Goal: Task Accomplishment & Management: Complete application form

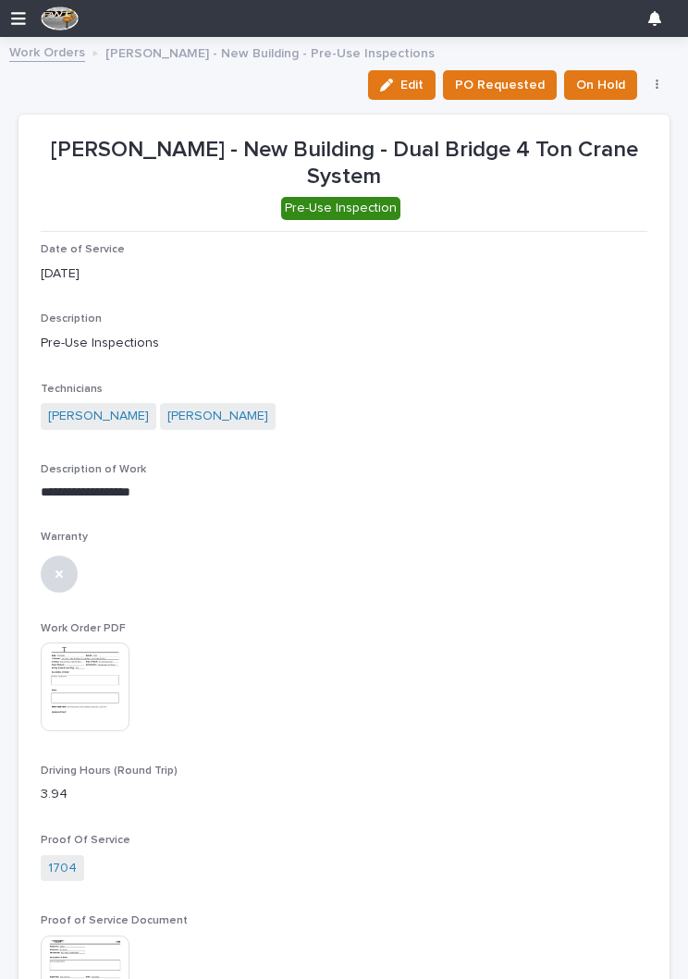
click at [408, 82] on span "Edit" at bounding box center [411, 85] width 23 height 17
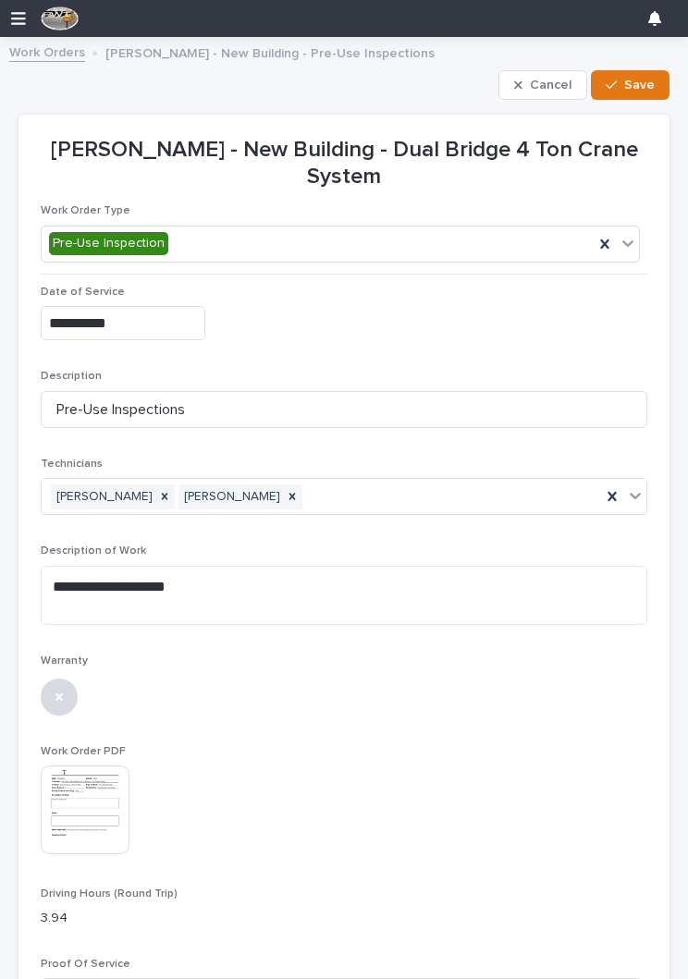
click at [528, 84] on div "button" at bounding box center [522, 85] width 16 height 13
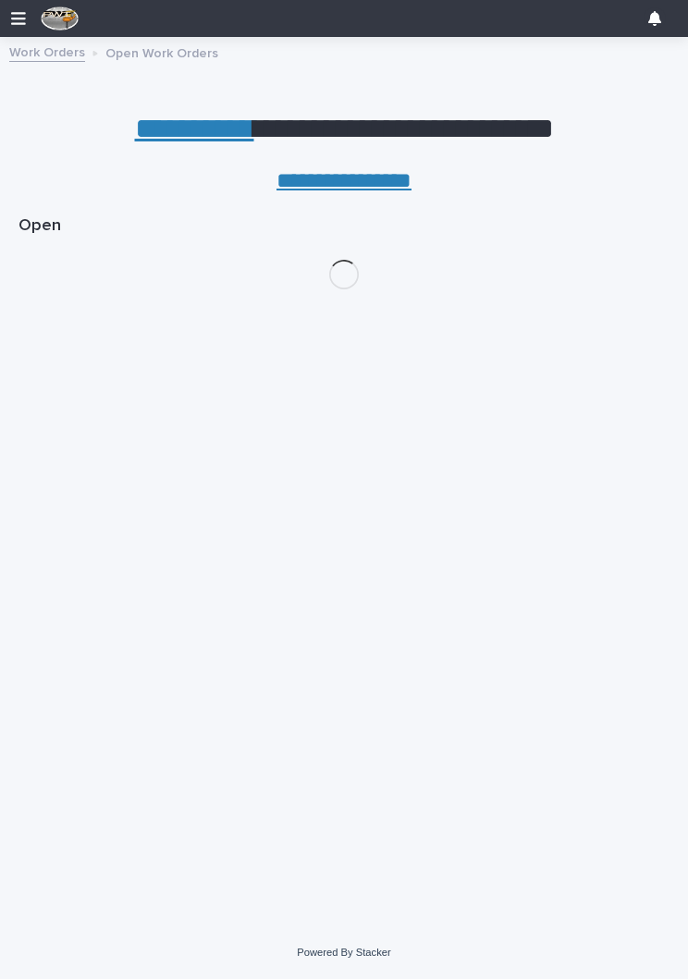
scroll to position [0, 8]
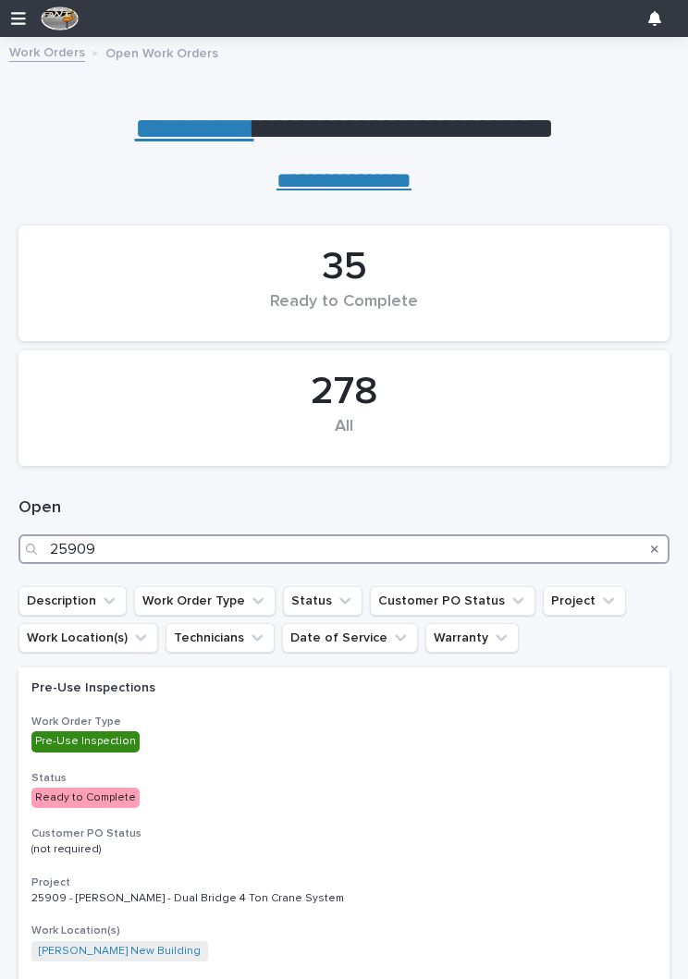
click at [318, 549] on input "25909" at bounding box center [343, 549] width 651 height 30
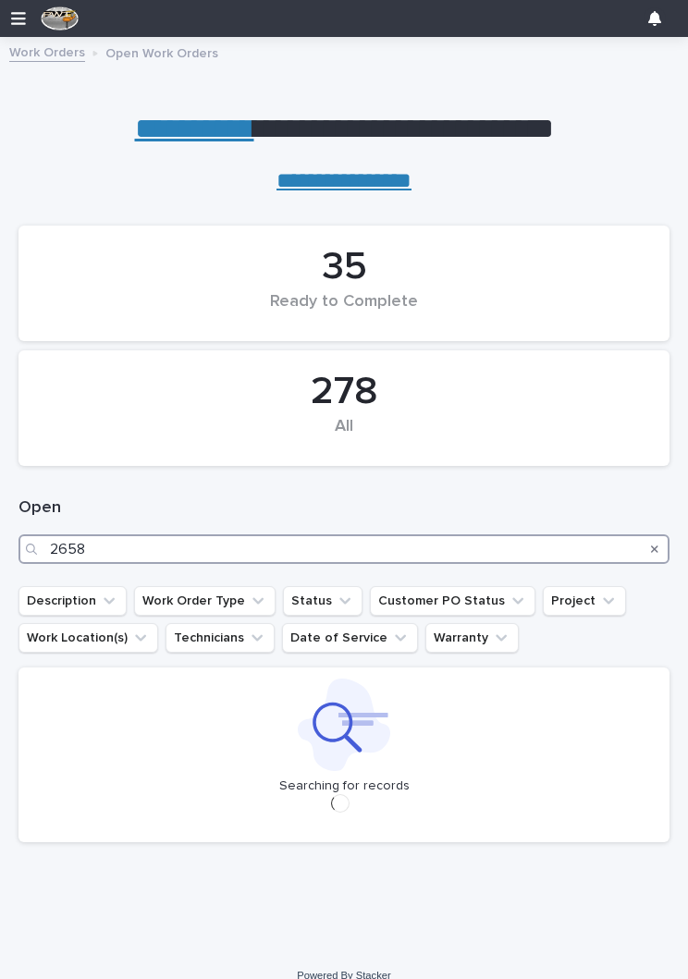
type input "26581"
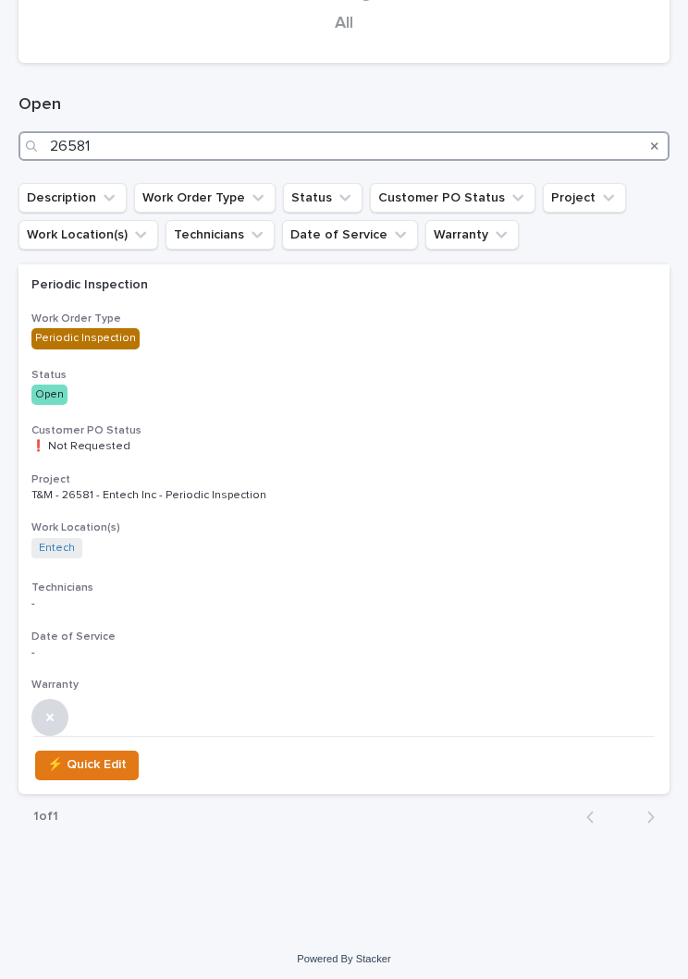
scroll to position [402, 0]
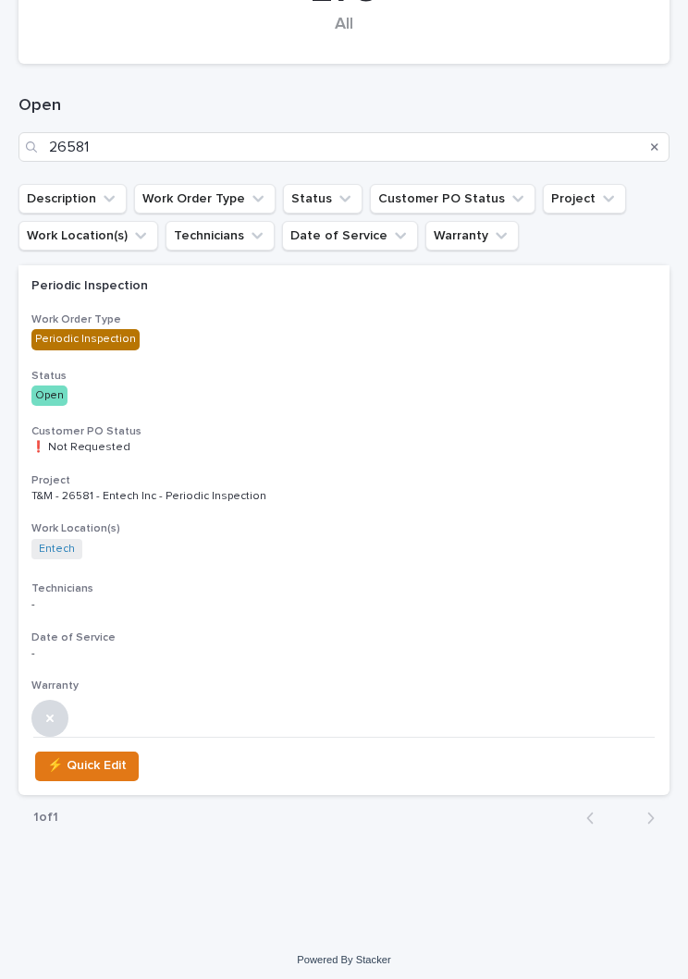
click at [440, 449] on p "❗ Not Requested" at bounding box center [343, 447] width 625 height 13
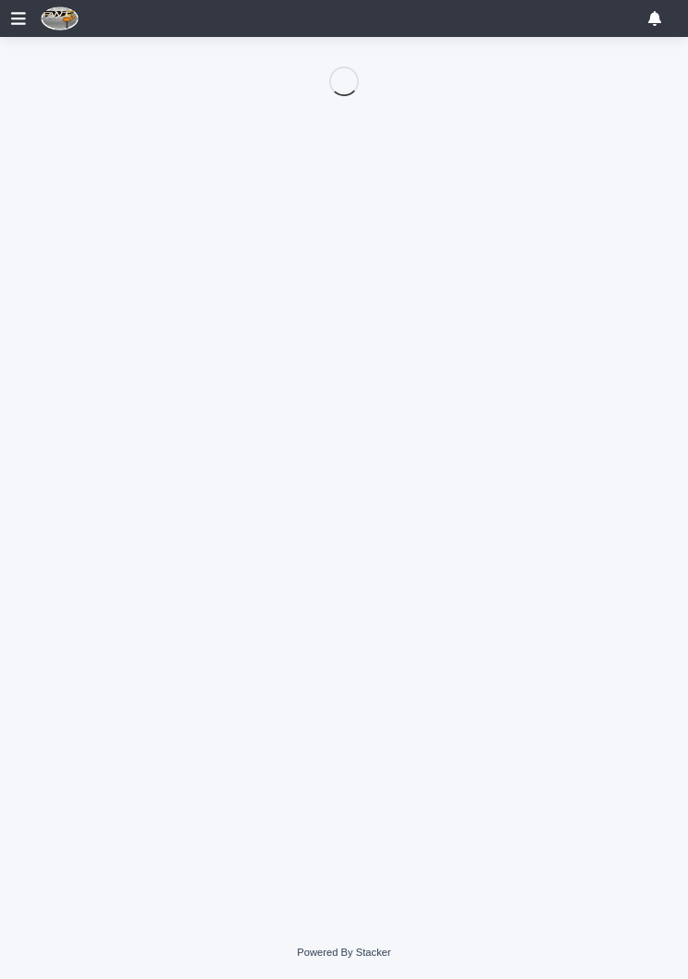
scroll to position [89, 0]
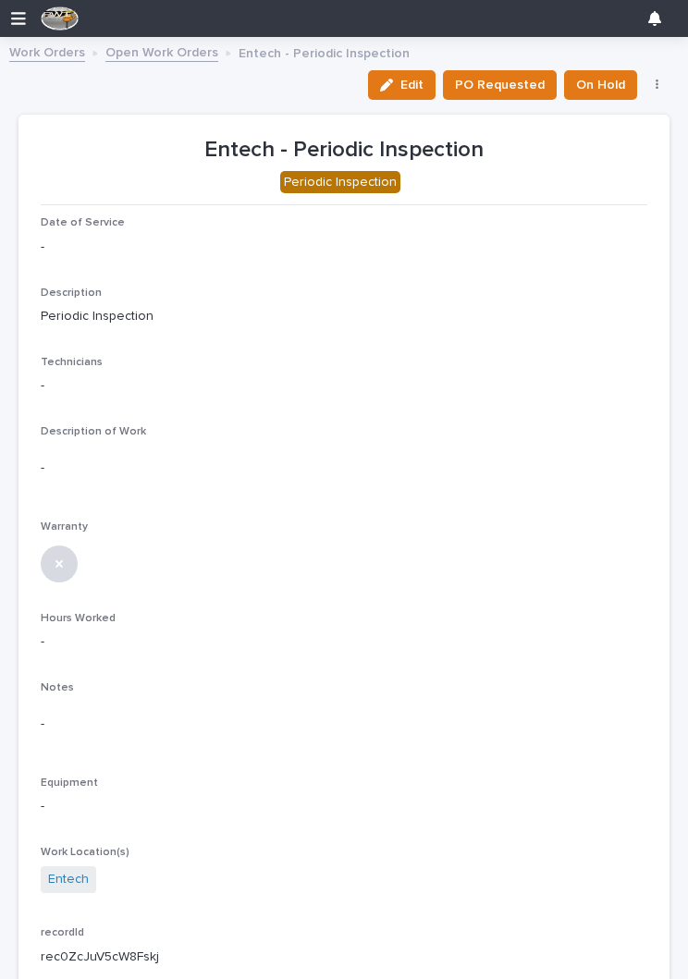
click at [400, 81] on div "button" at bounding box center [390, 85] width 20 height 13
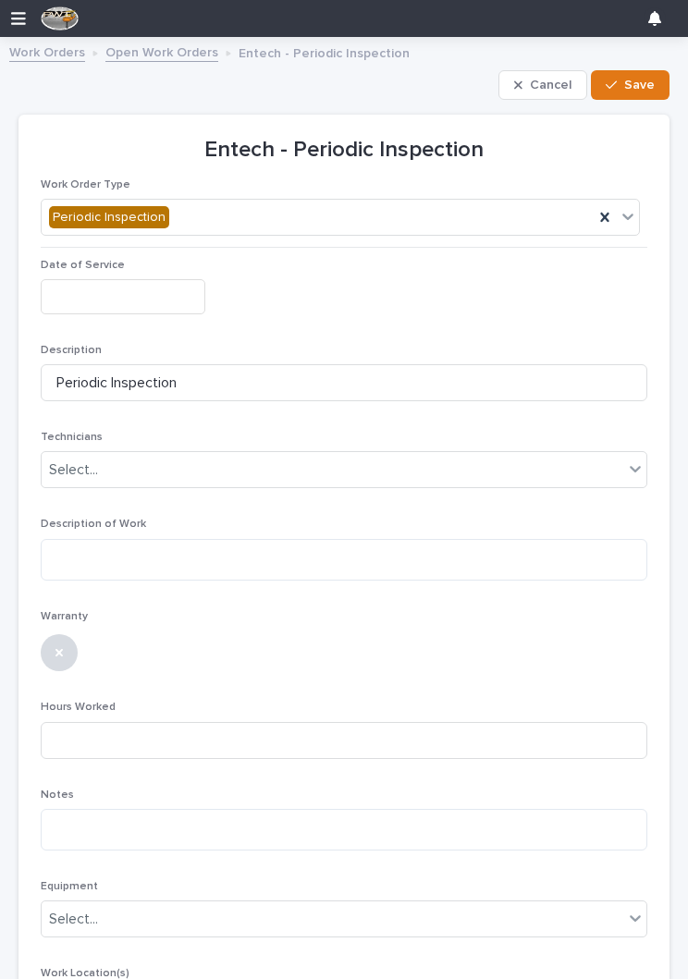
click at [148, 303] on input "text" at bounding box center [123, 296] width 165 height 34
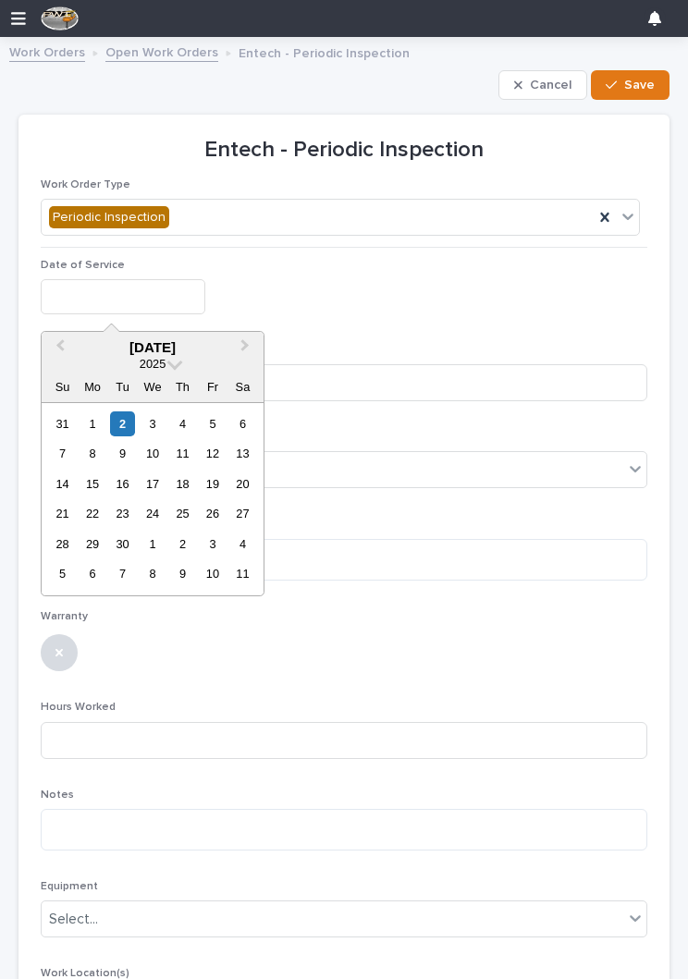
click at [135, 421] on div "2" at bounding box center [122, 423] width 25 height 25
type input "**********"
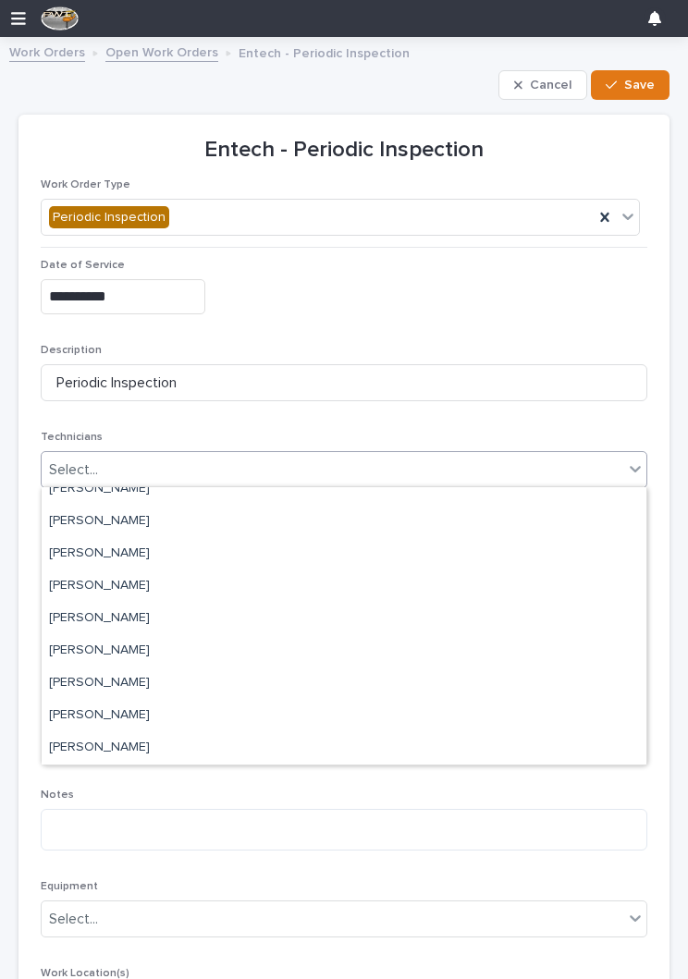
scroll to position [78, 0]
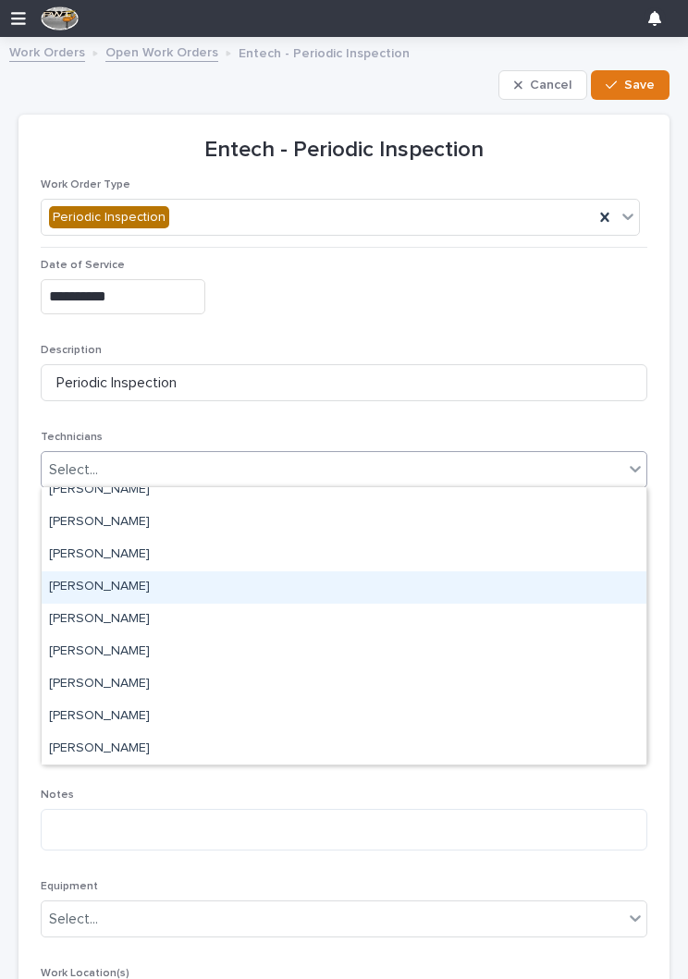
click at [223, 591] on div "[PERSON_NAME]" at bounding box center [344, 587] width 604 height 32
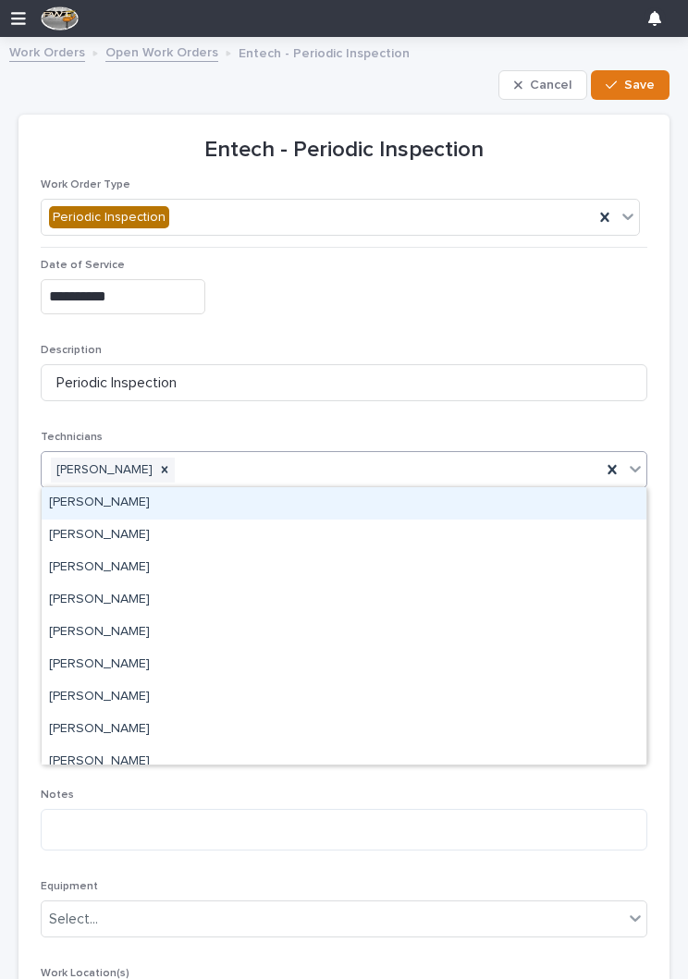
scroll to position [0, 0]
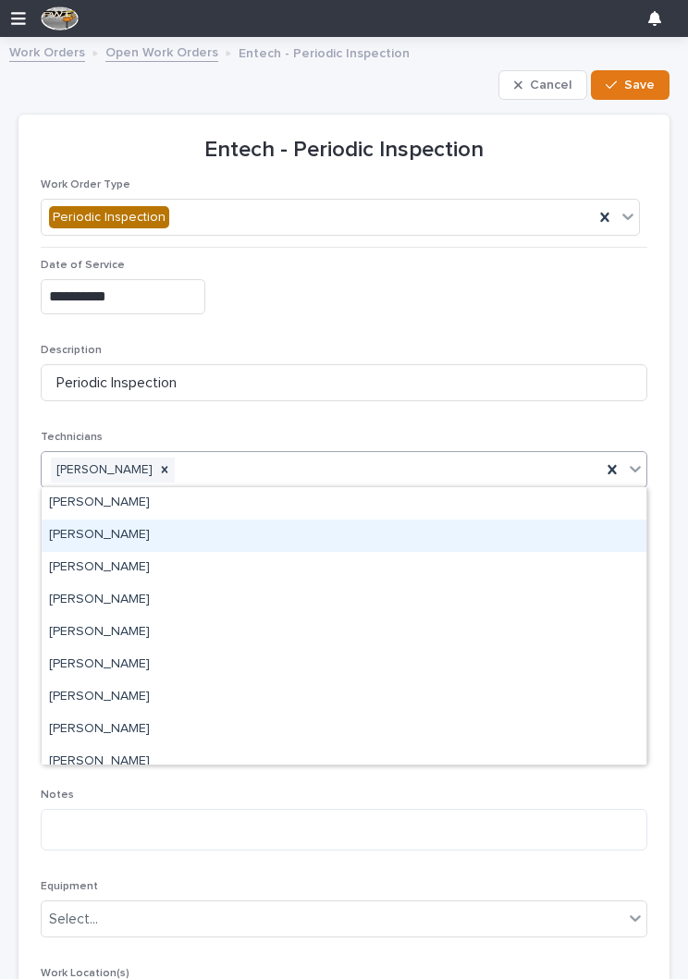
click at [336, 540] on div "[PERSON_NAME]" at bounding box center [344, 535] width 604 height 32
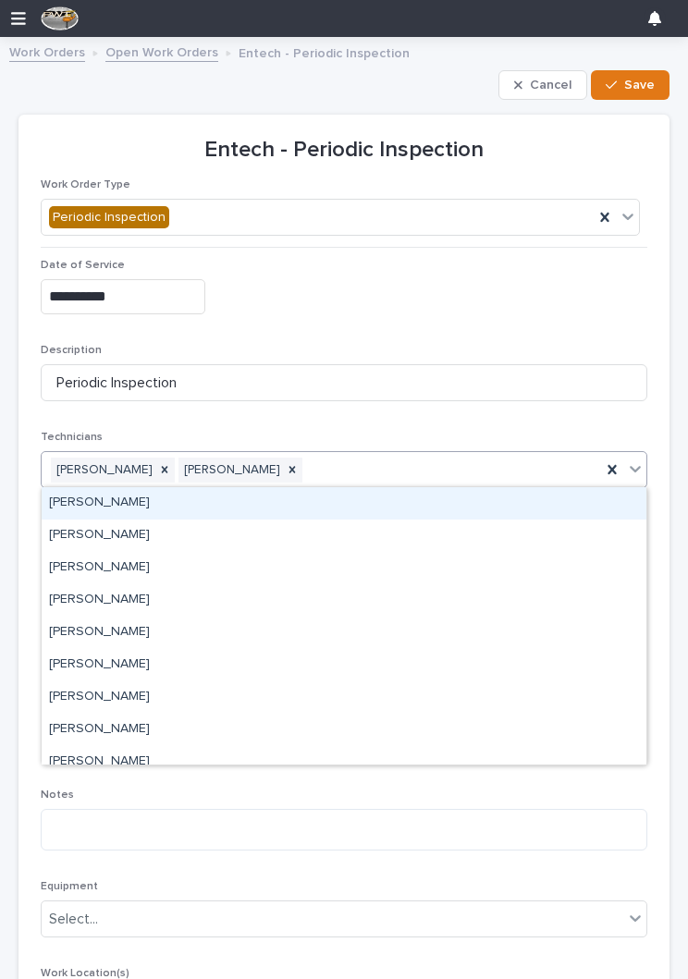
scroll to position [57, 0]
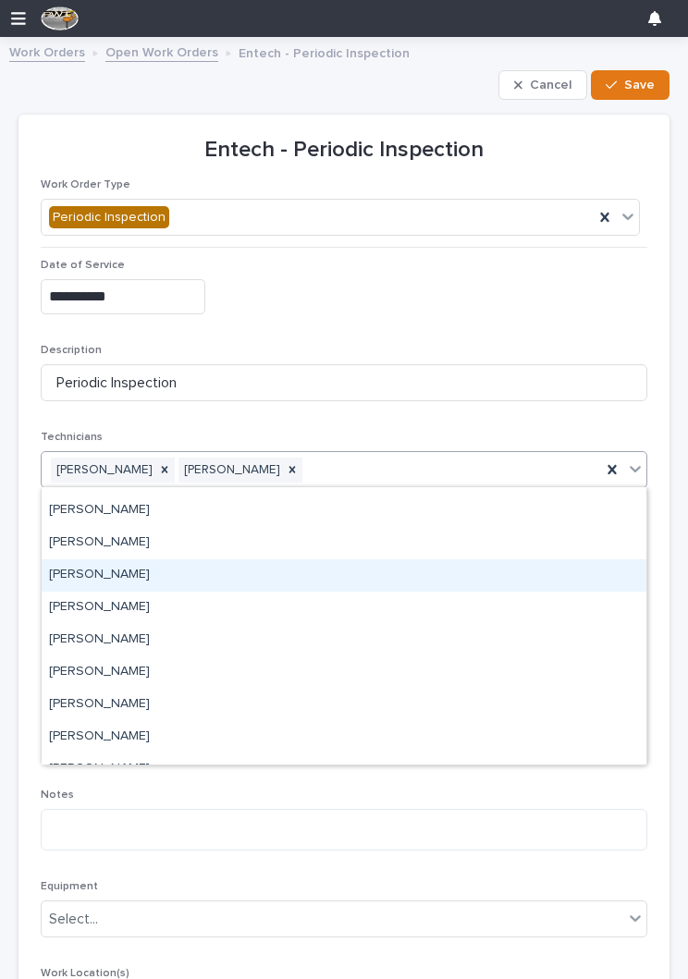
click at [320, 574] on div "[PERSON_NAME]" at bounding box center [344, 575] width 604 height 32
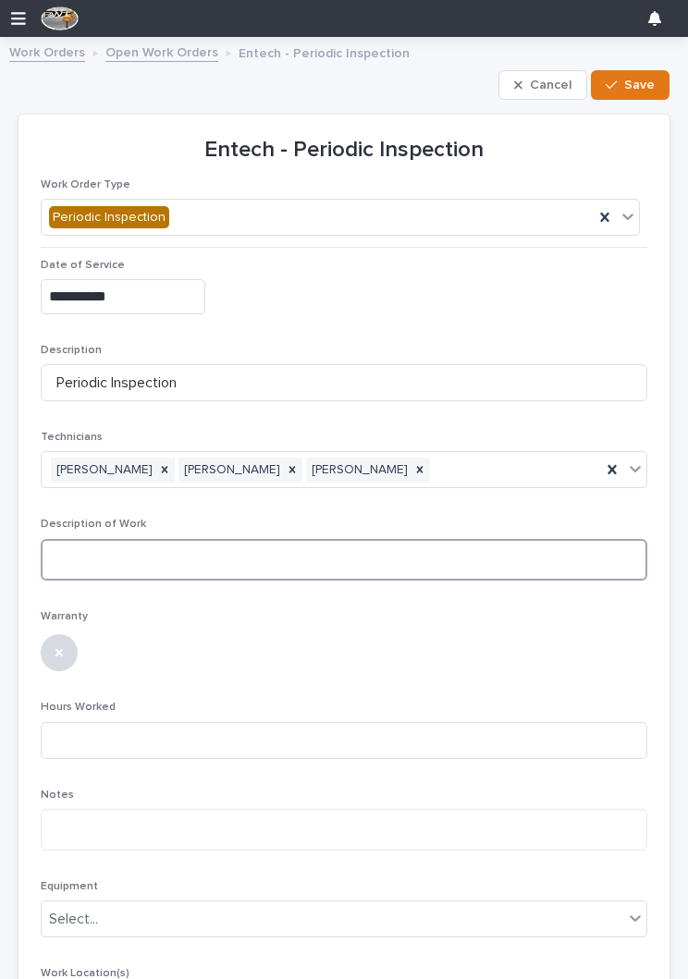
click at [219, 557] on textarea at bounding box center [344, 560] width 606 height 42
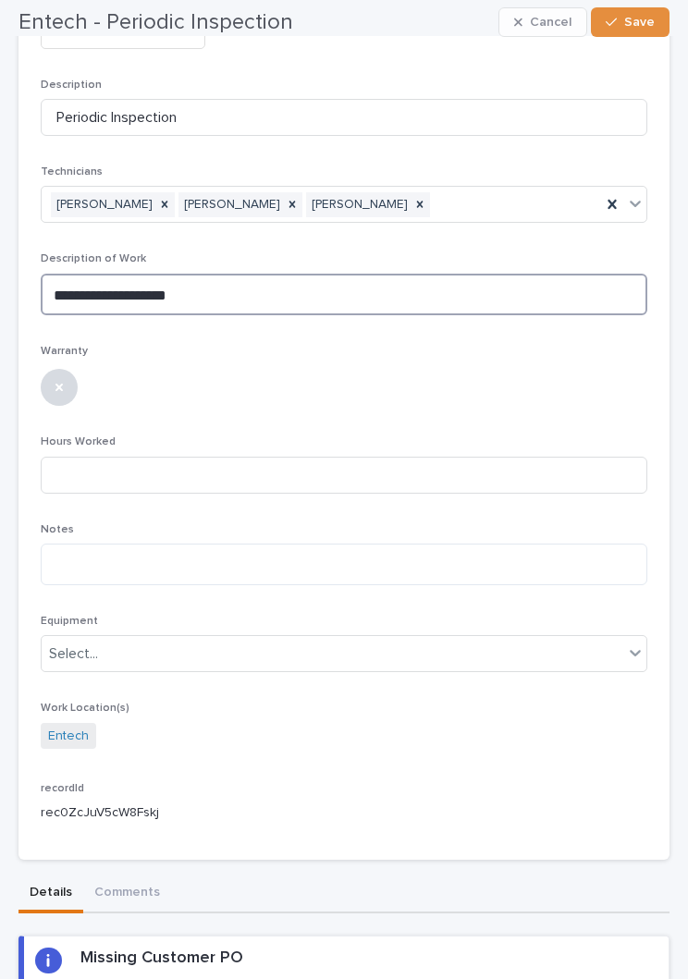
scroll to position [262, 0]
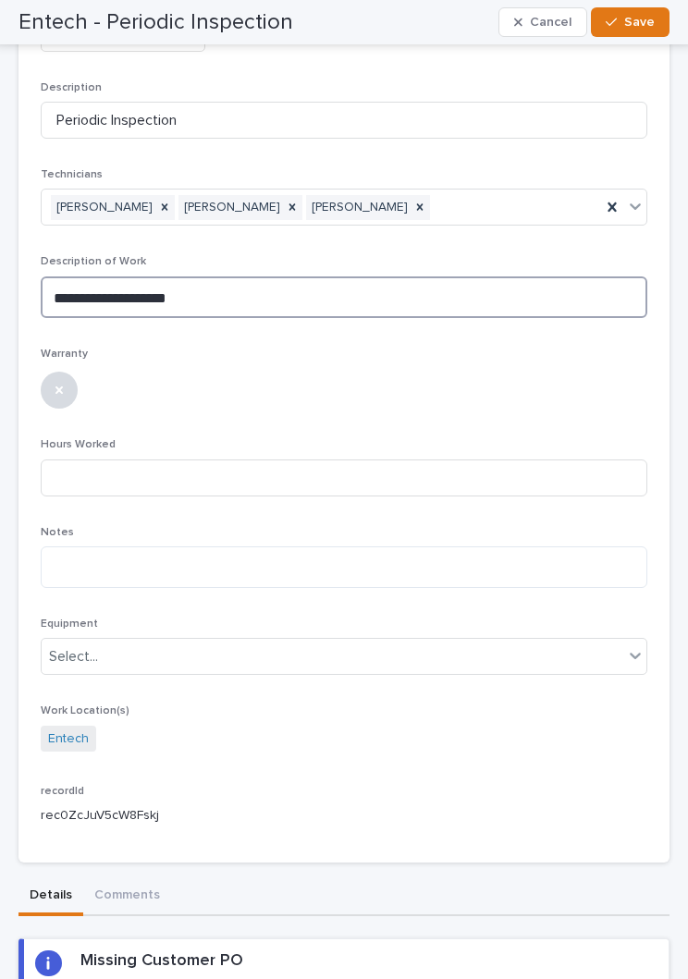
type textarea "**********"
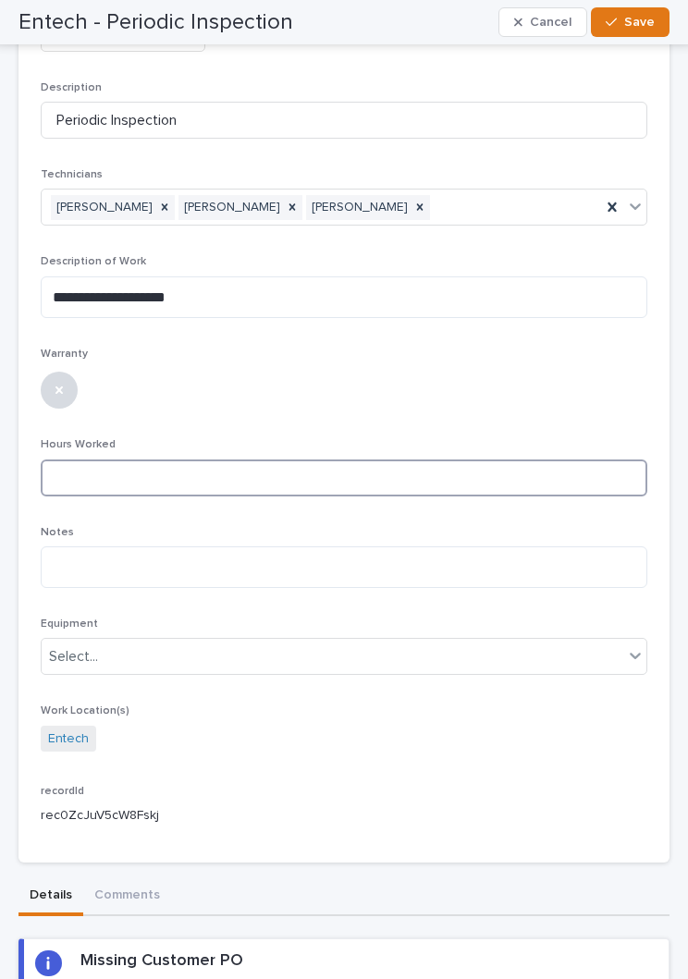
click at [450, 475] on input at bounding box center [344, 477] width 606 height 37
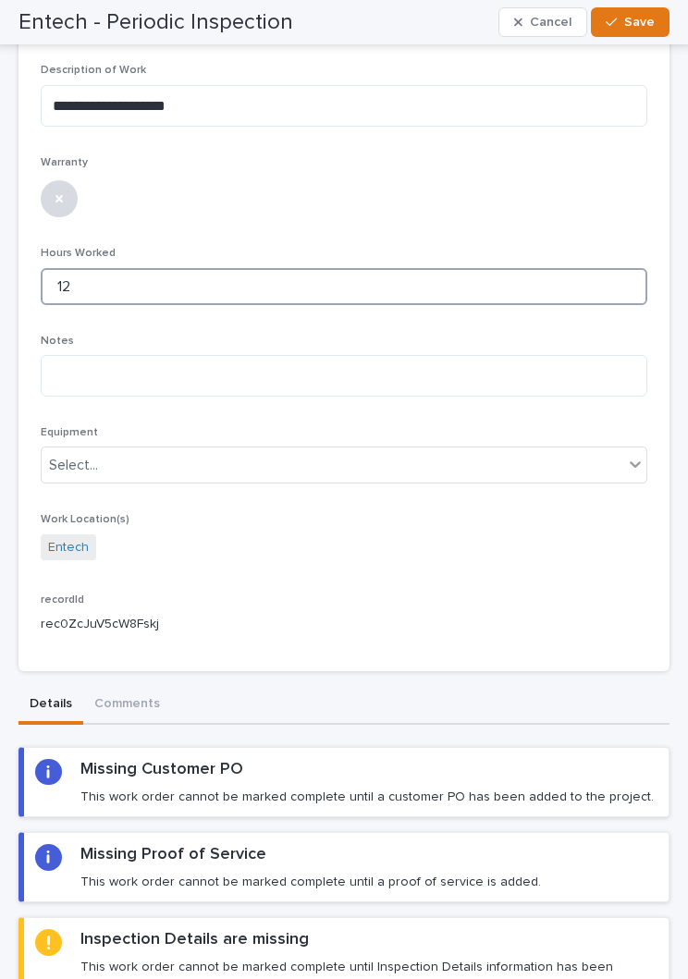
scroll to position [449, 0]
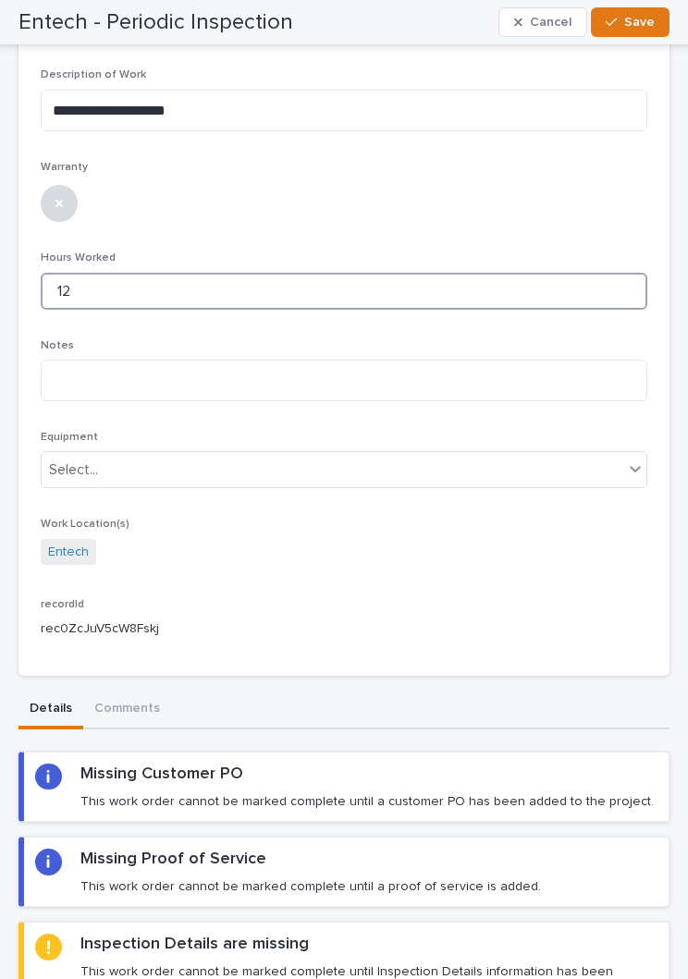
type input "12"
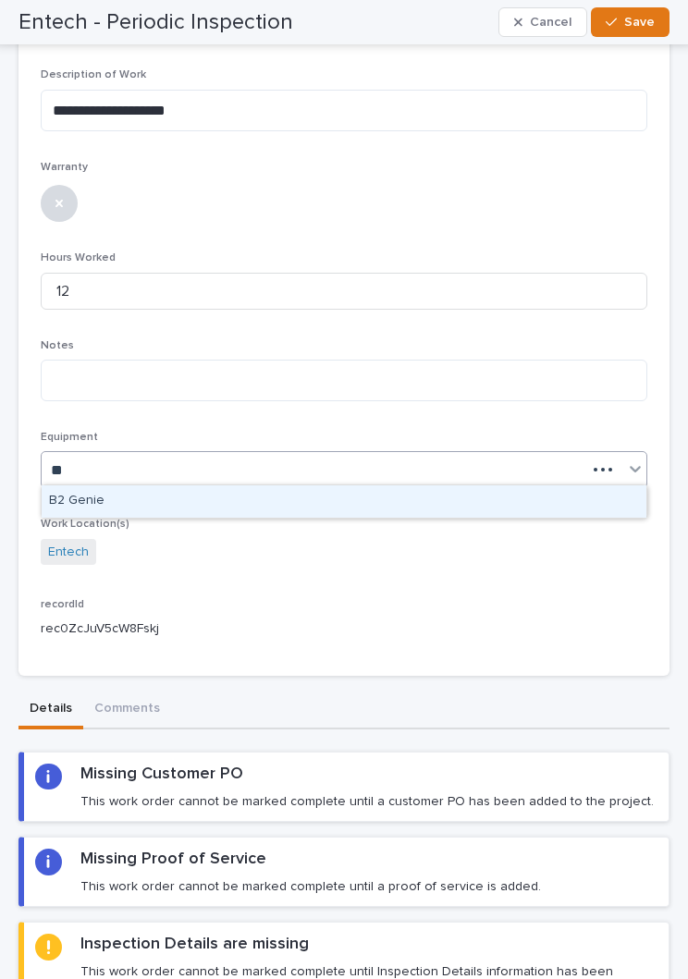
type input "**"
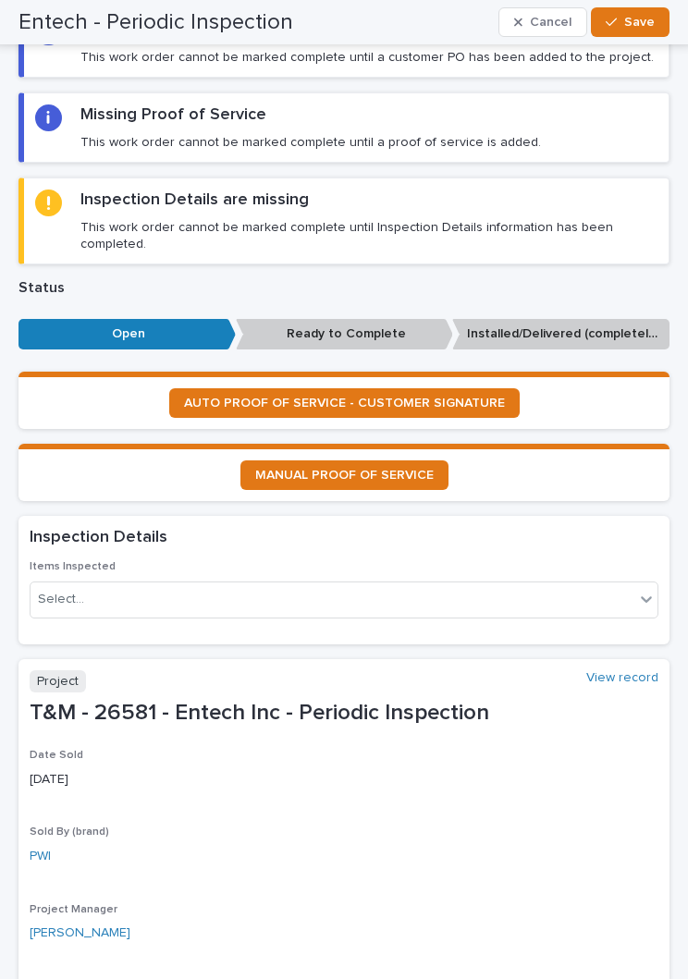
scroll to position [1197, 0]
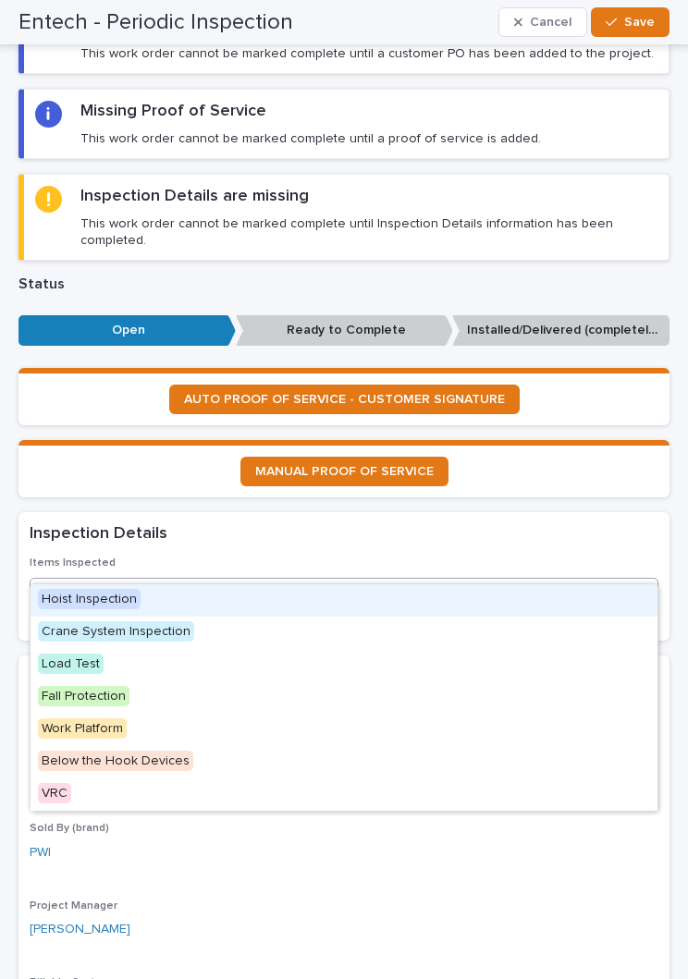
click at [434, 600] on div "Hoist Inspection" at bounding box center [344, 600] width 627 height 32
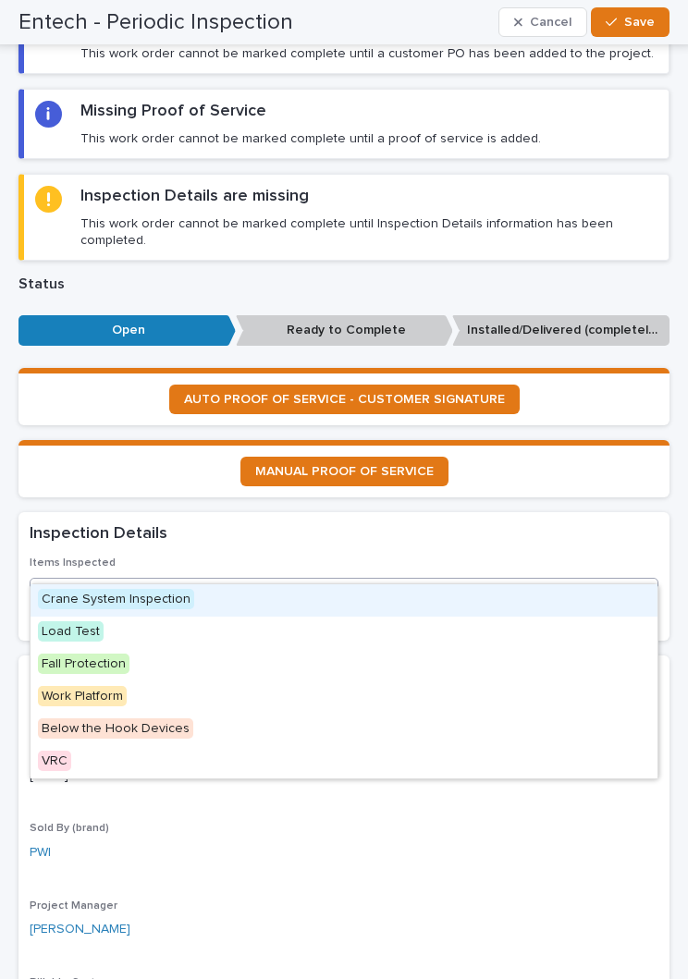
click at [371, 605] on div "Crane System Inspection" at bounding box center [344, 600] width 627 height 32
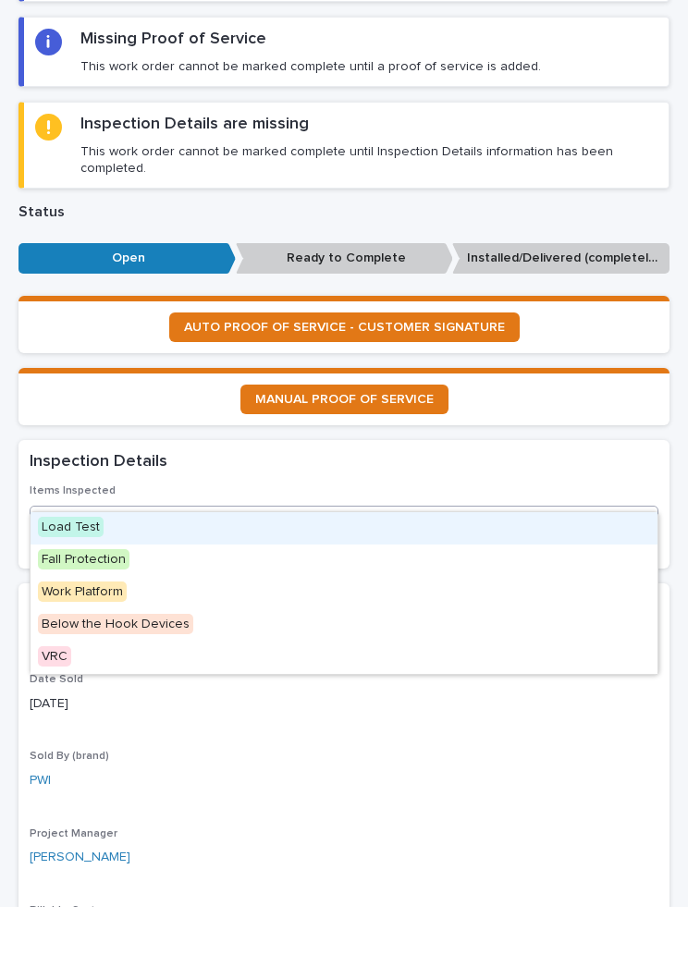
click at [580, 523] on div "Inspection Details" at bounding box center [340, 534] width 621 height 22
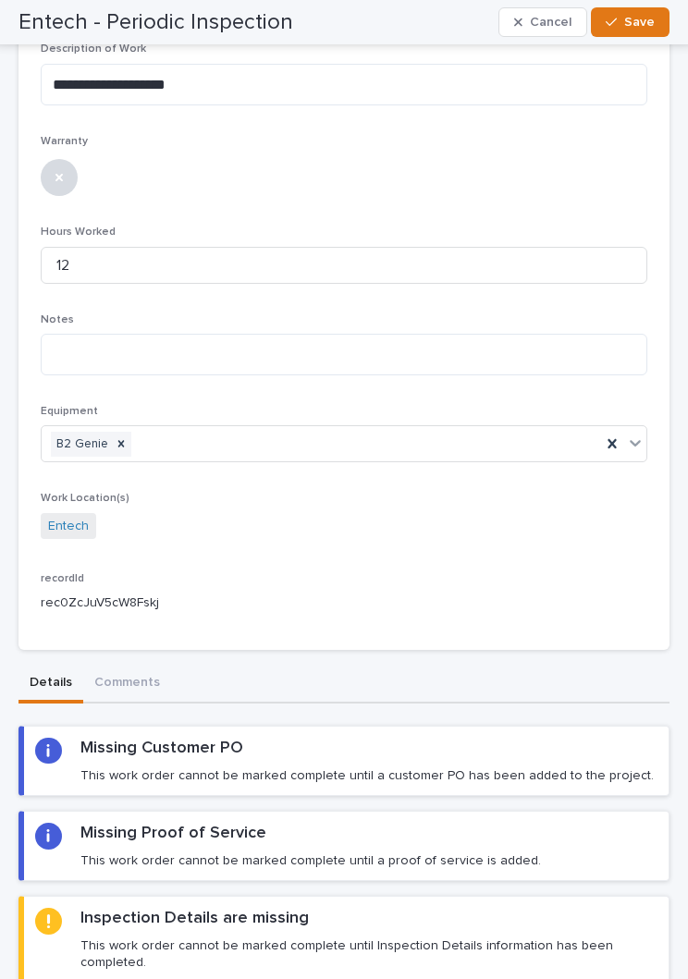
scroll to position [474, 0]
click at [614, 20] on icon "button" at bounding box center [610, 22] width 11 height 13
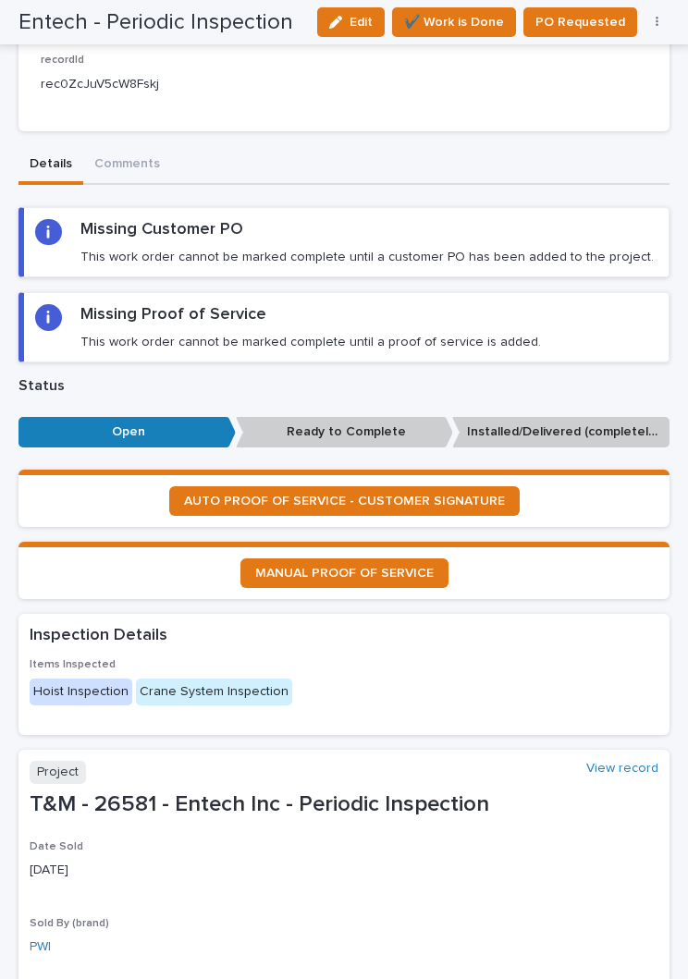
scroll to position [870, 0]
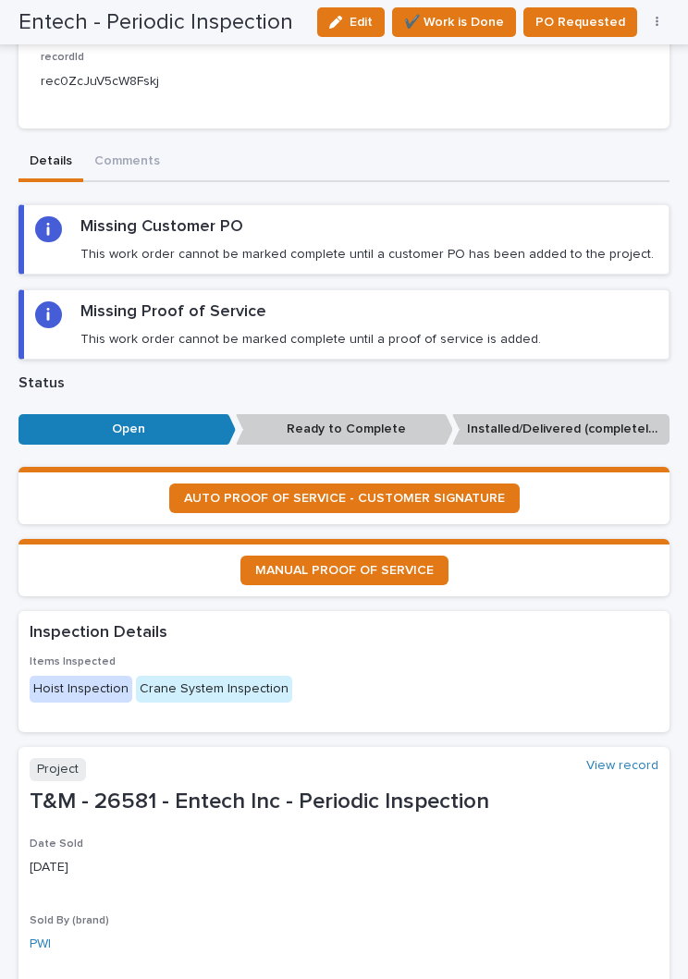
click at [458, 492] on span "AUTO PROOF OF SERVICE - CUSTOMER SIGNATURE" at bounding box center [344, 498] width 321 height 13
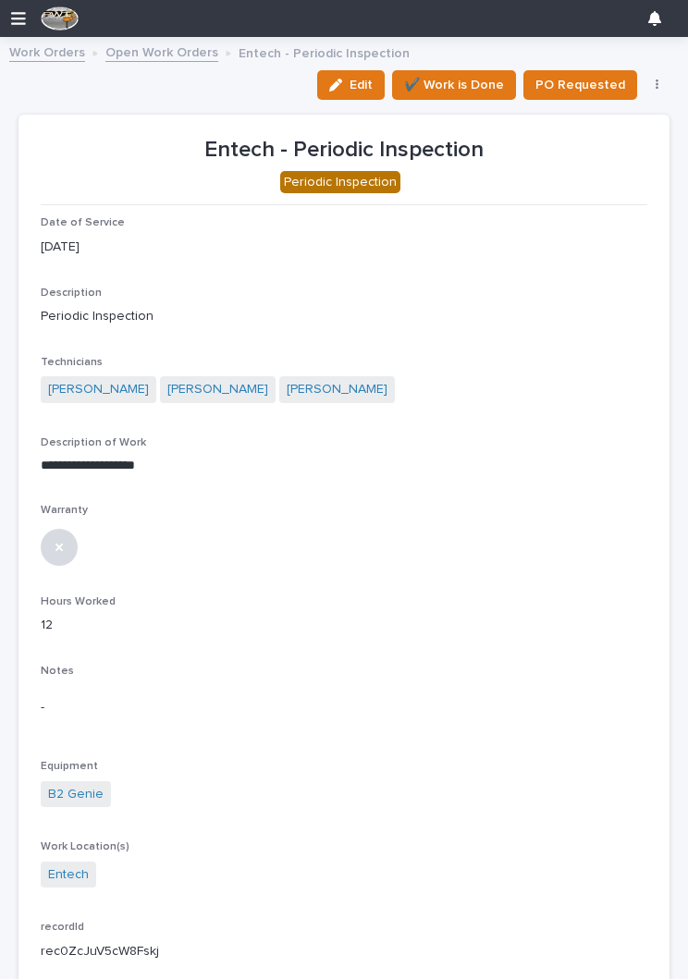
scroll to position [0, 0]
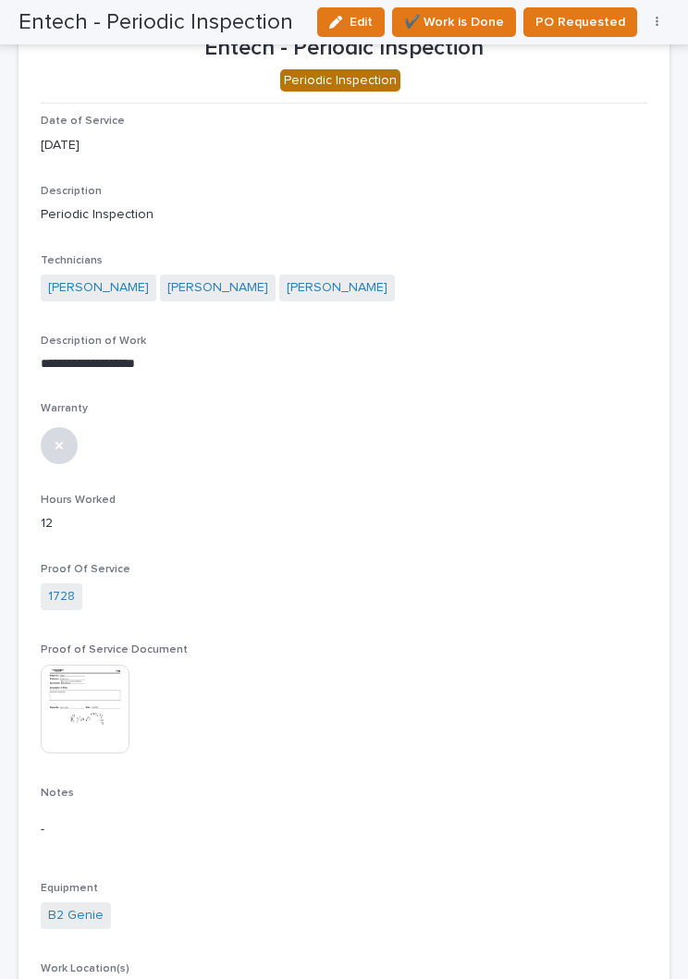
scroll to position [100, 0]
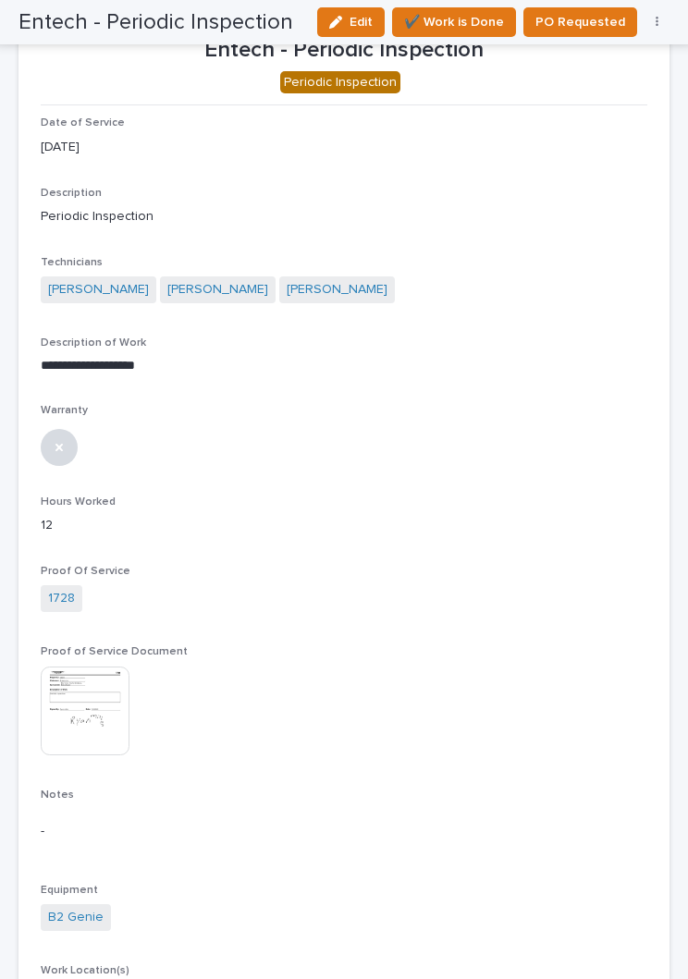
click at [463, 25] on span "✔️ Work is Done" at bounding box center [454, 22] width 100 height 22
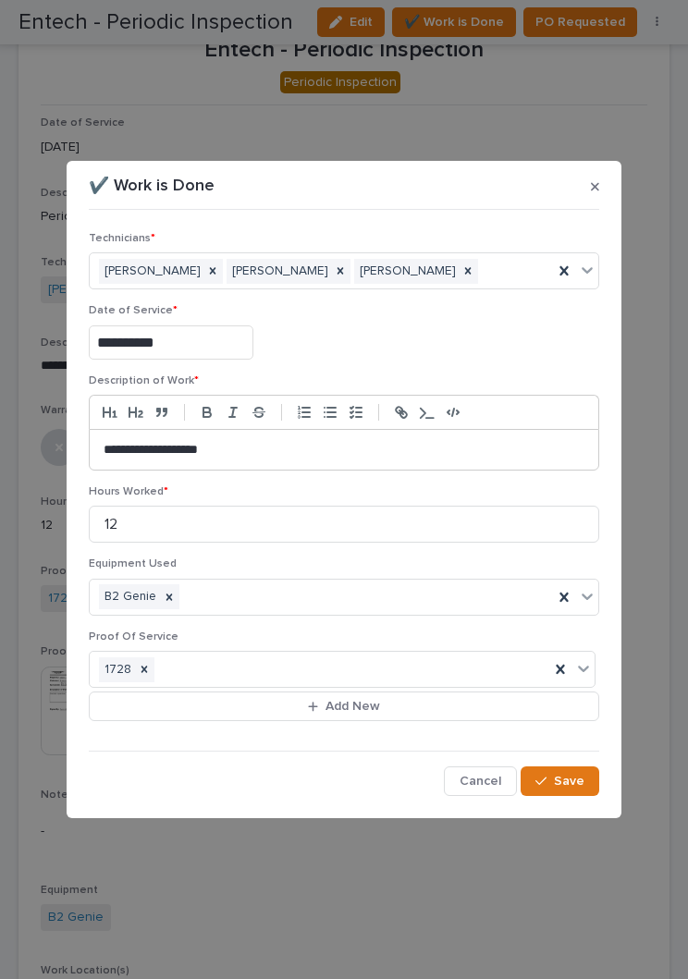
click at [569, 786] on span "Save" at bounding box center [569, 781] width 31 height 17
